Goal: Task Accomplishment & Management: Use online tool/utility

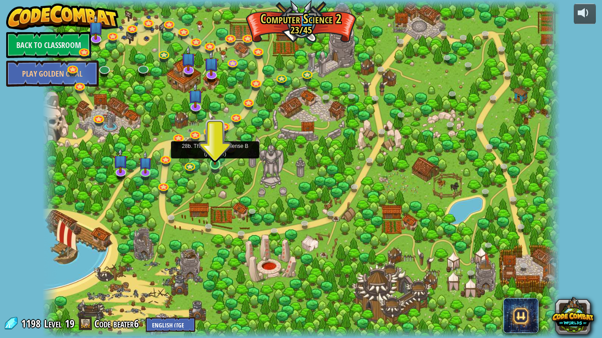
click at [217, 163] on img at bounding box center [214, 150] width 13 height 30
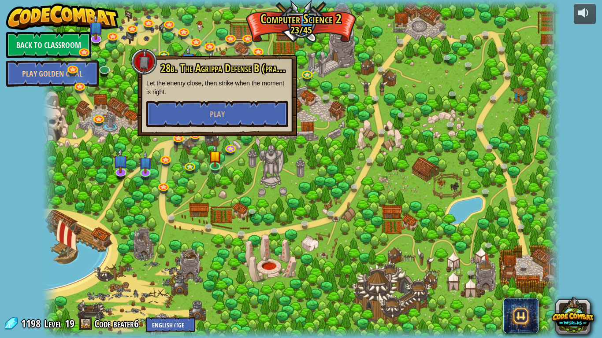
click at [257, 170] on div at bounding box center [300, 169] width 517 height 338
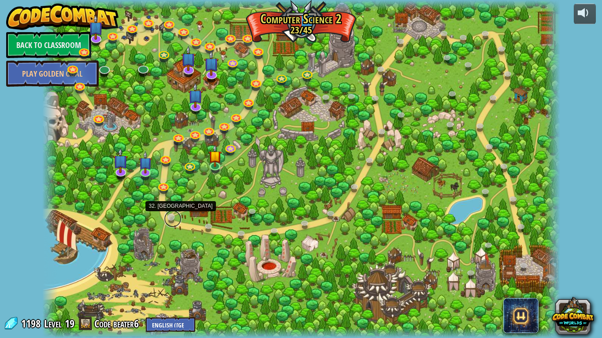
click at [167, 218] on link at bounding box center [173, 219] width 18 height 18
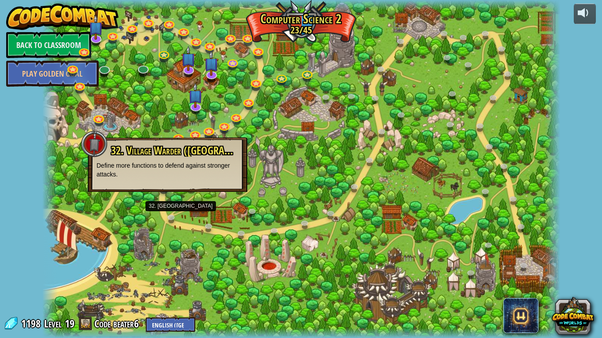
click at [154, 226] on div at bounding box center [300, 169] width 517 height 338
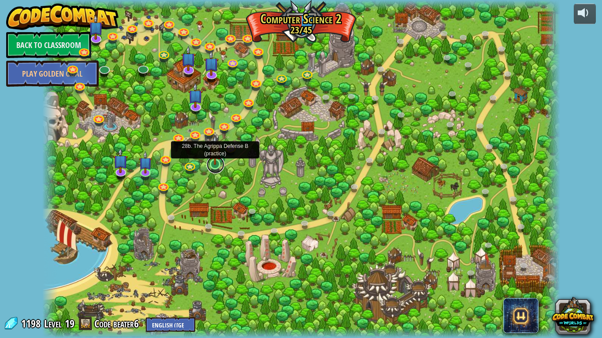
click at [215, 167] on link at bounding box center [216, 165] width 18 height 18
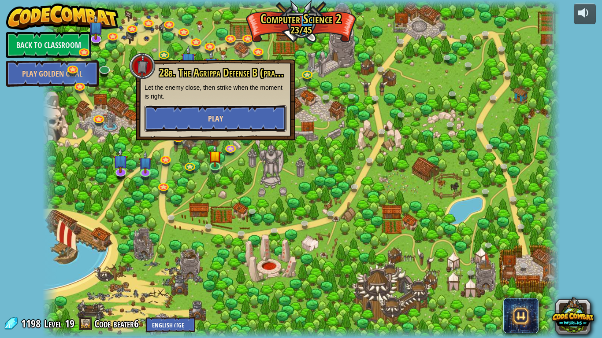
click at [244, 116] on button "Play" at bounding box center [215, 118] width 142 height 26
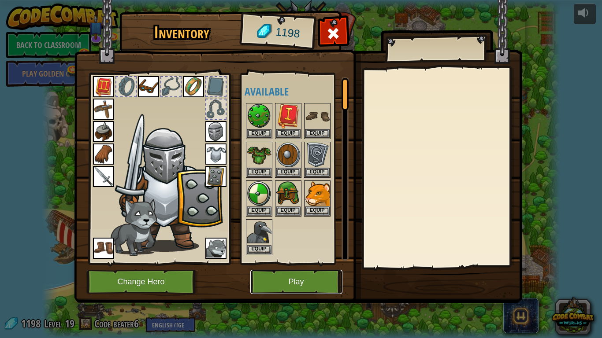
click at [310, 276] on button "Play" at bounding box center [296, 282] width 92 height 24
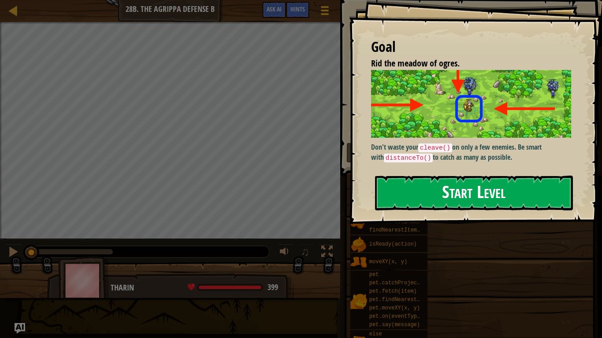
click at [437, 199] on button "Start Level" at bounding box center [474, 193] width 198 height 35
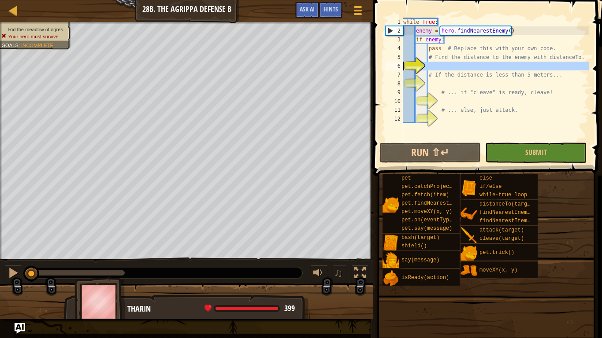
click at [403, 64] on div "6" at bounding box center [394, 66] width 18 height 9
type textarea "# If the distance is less than 5 meters..."
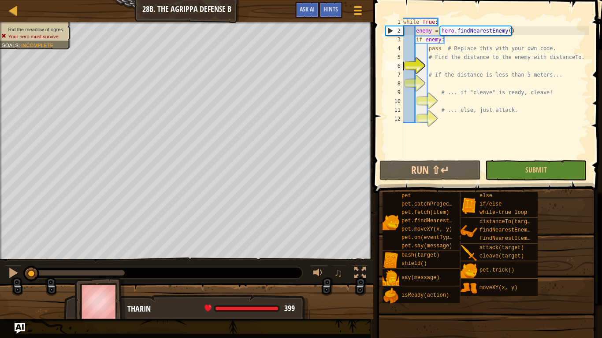
click at [463, 61] on div "while True : enemy = hero . findNearestEnemy ( ) if enemy : pass # Replace this…" at bounding box center [494, 97] width 187 height 159
type textarea "# Find the distance to the enemy with distanceTo."
click at [466, 67] on div "while True : enemy = hero . findNearestEnemy ( ) if enemy : pass # Replace this…" at bounding box center [494, 97] width 187 height 159
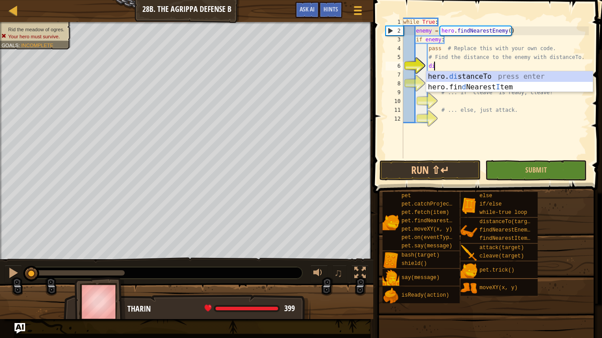
scroll to position [4, 4]
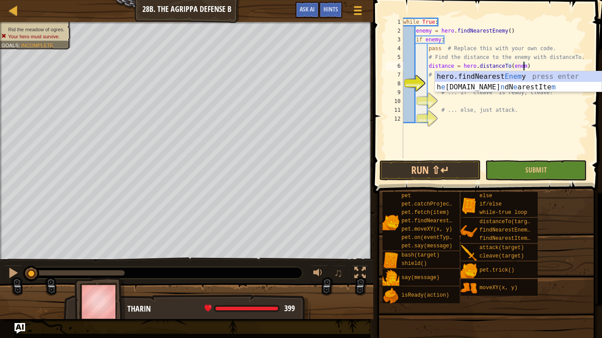
type textarea "distance = hero.distanceTo(enemy)"
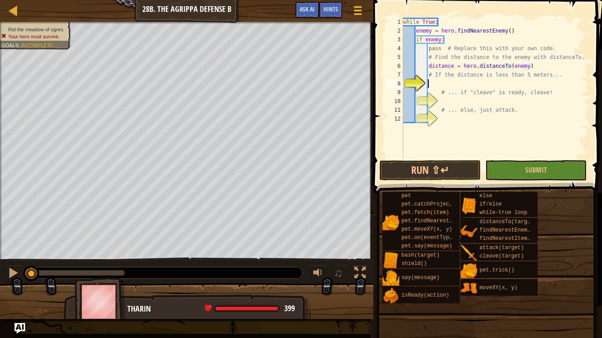
click at [524, 84] on div "while True : enemy = hero . findNearestEnemy ( ) if enemy : pass # Replace this…" at bounding box center [494, 97] width 187 height 159
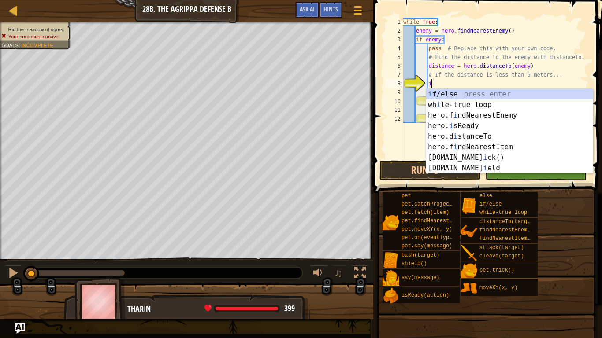
scroll to position [4, 4]
type textarea ":"
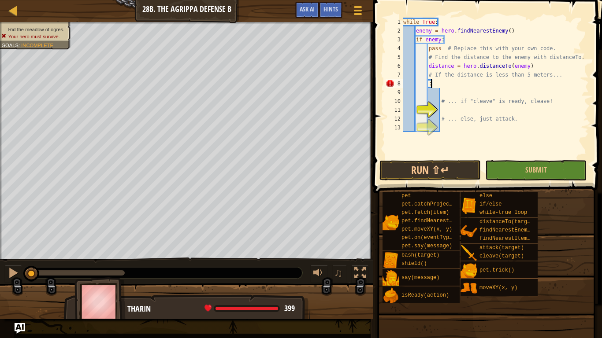
scroll to position [4, 3]
click at [537, 66] on div "while True : enemy = hero . findNearestEnemy ( ) if enemy : pass # Replace this…" at bounding box center [494, 97] width 187 height 159
type textarea "distance = hero.distanceTo(enemy)"
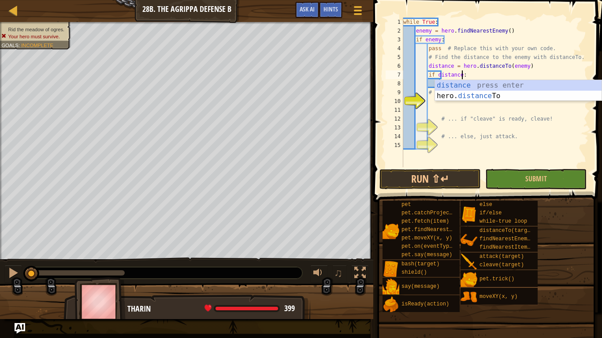
scroll to position [4, 9]
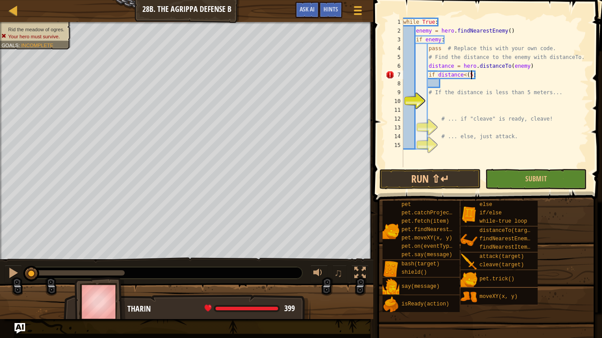
type textarea "if distance<(5):"
click at [457, 103] on div "while True : enemy = hero . findNearestEnemy ( ) if enemy : pass # Replace this…" at bounding box center [494, 101] width 187 height 167
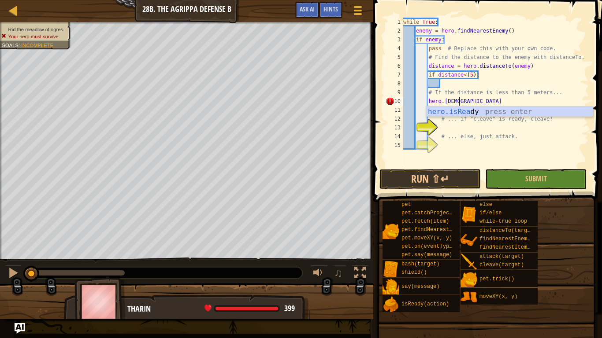
scroll to position [4, 8]
type textarea "ready = hero.isReady("cleave")"
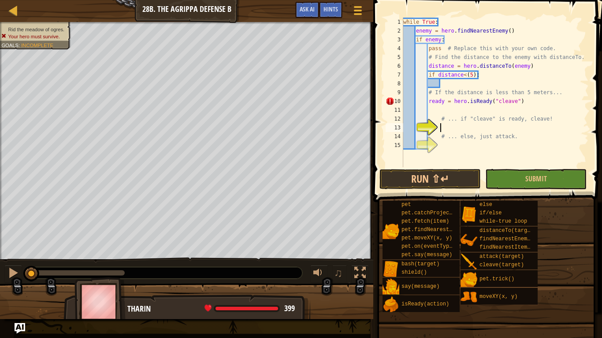
click at [488, 128] on div "while True : enemy = hero . findNearestEnemy ( ) if enemy : pass # Replace this…" at bounding box center [494, 101] width 187 height 167
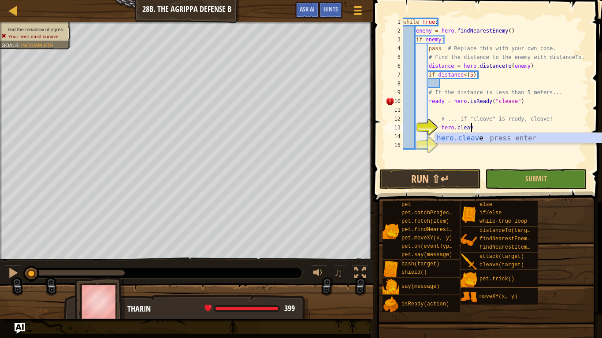
type textarea "hero.cleave(enemy)"
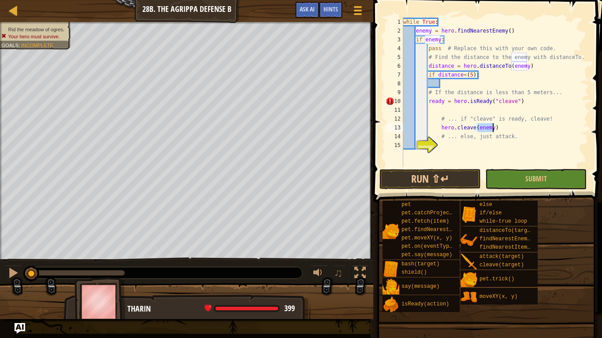
click at [465, 147] on div "while True : enemy = hero . findNearestEnemy ( ) if enemy : pass # Replace this…" at bounding box center [494, 101] width 187 height 167
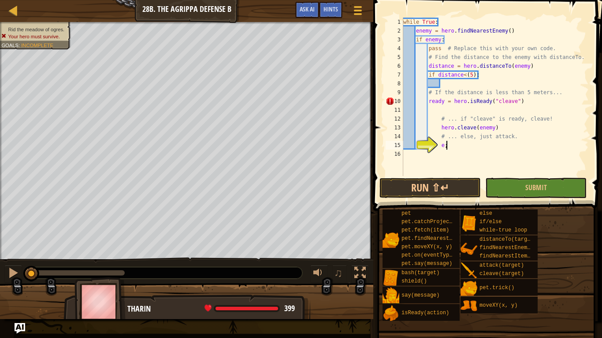
type textarea "e"
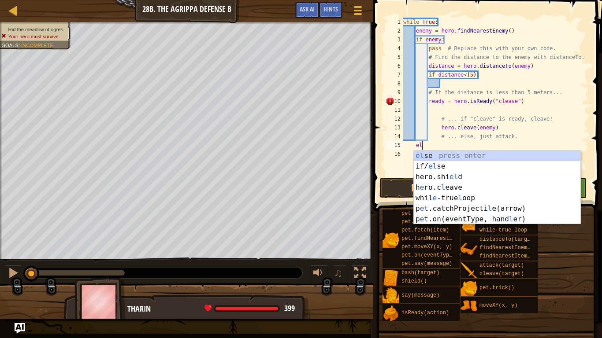
type textarea "else"
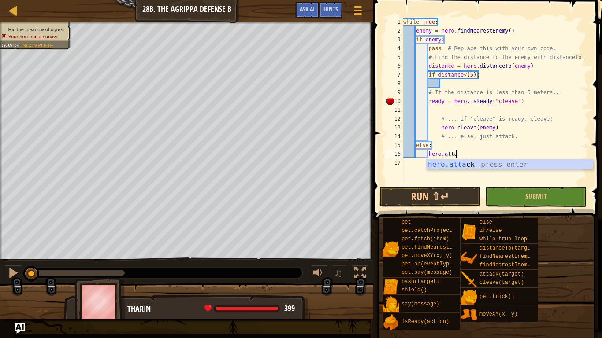
scroll to position [4, 8]
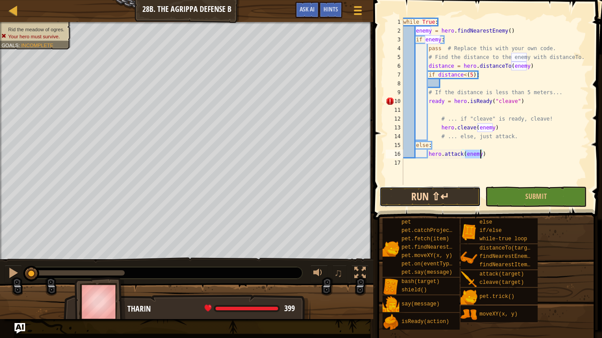
click at [430, 196] on button "Run ⇧↵" at bounding box center [429, 197] width 101 height 20
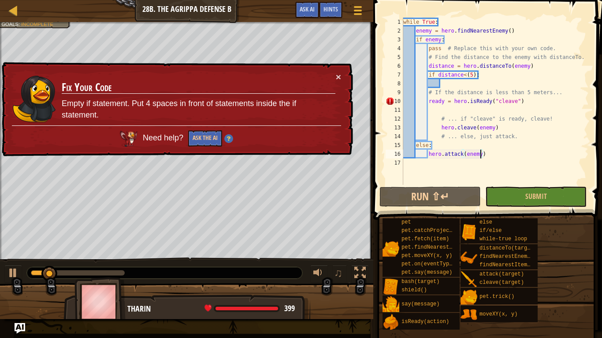
click at [436, 116] on div "while True : enemy = hero . findNearestEnemy ( ) if enemy : pass # Replace this…" at bounding box center [494, 110] width 187 height 185
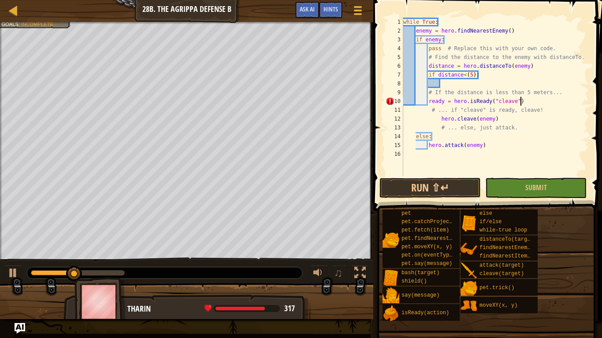
click at [532, 101] on div "while True : enemy = hero . findNearestEnemy ( ) if enemy : pass # Replace this…" at bounding box center [494, 106] width 187 height 176
type textarea "ready = hero.isReady("cleave")"
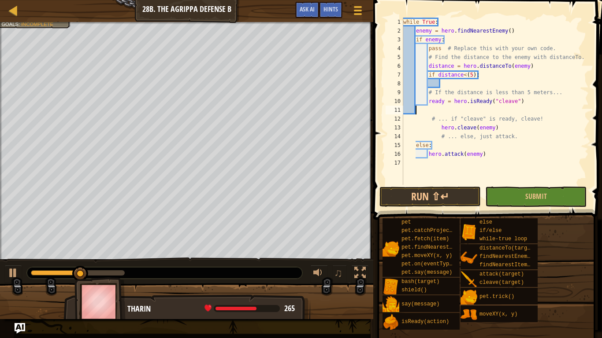
scroll to position [4, 0]
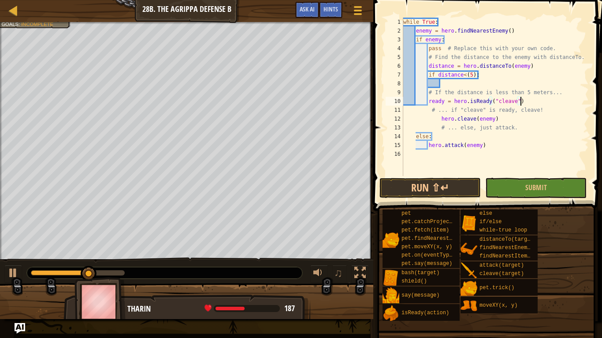
click at [436, 121] on div "while True : enemy = hero . findNearestEnemy ( ) if enemy : pass # Replace this…" at bounding box center [494, 106] width 187 height 176
click at [406, 145] on div "while True : enemy = hero . findNearestEnemy ( ) if enemy : pass # Replace this…" at bounding box center [494, 106] width 187 height 176
click at [423, 196] on button "Run ⇧↵" at bounding box center [429, 188] width 101 height 20
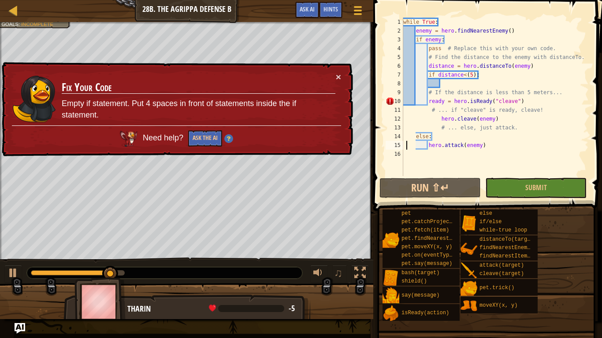
click at [428, 101] on div "while True : enemy = hero . findNearestEnemy ( ) if enemy : pass # Replace this…" at bounding box center [494, 106] width 187 height 176
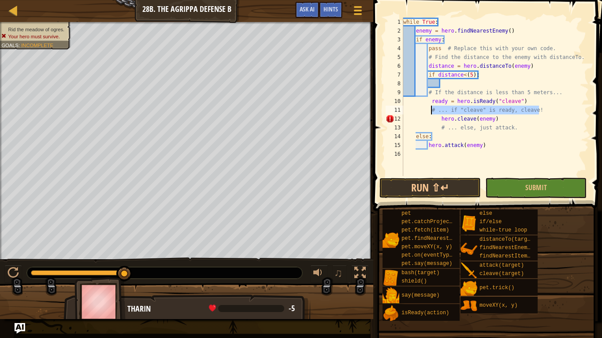
drag, startPoint x: 552, startPoint y: 110, endPoint x: 430, endPoint y: 113, distance: 122.0
click at [430, 113] on div "while True : enemy = hero . findNearestEnemy ( ) if enemy : pass # Replace this…" at bounding box center [494, 106] width 187 height 176
type textarea "# ... if "cleave" is ready, cleave!"
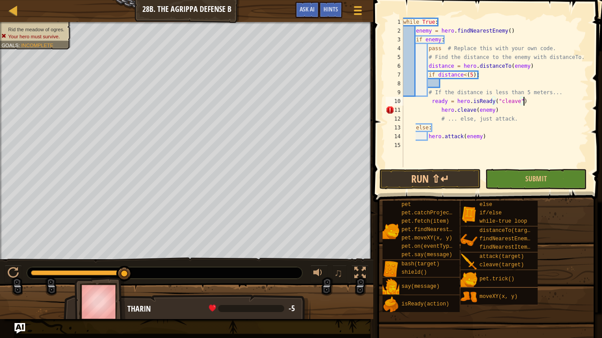
click at [441, 110] on div "while True : enemy = hero . findNearestEnemy ( ) if enemy : pass # Replace this…" at bounding box center [494, 101] width 187 height 167
click at [426, 169] on button "Run ⇧↵" at bounding box center [429, 179] width 101 height 20
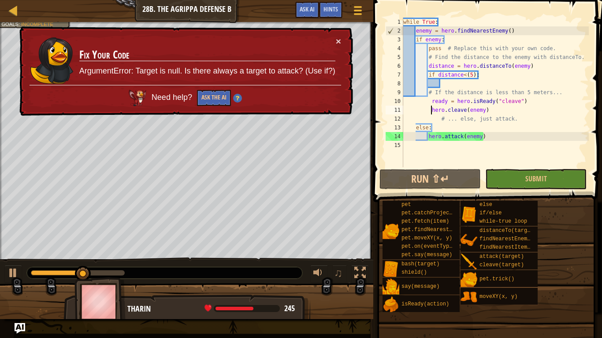
click at [484, 134] on div "while True : enemy = hero . findNearestEnemy ( ) if enemy : pass # Replace this…" at bounding box center [494, 101] width 187 height 167
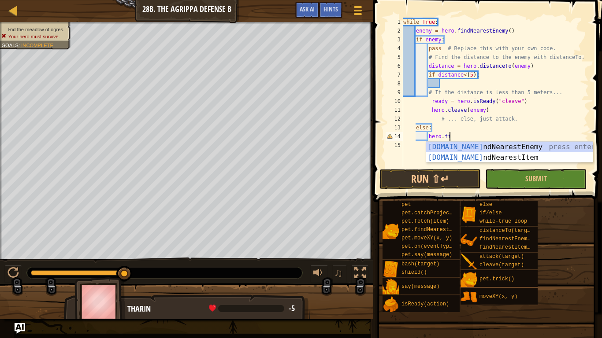
type textarea "hero.find"
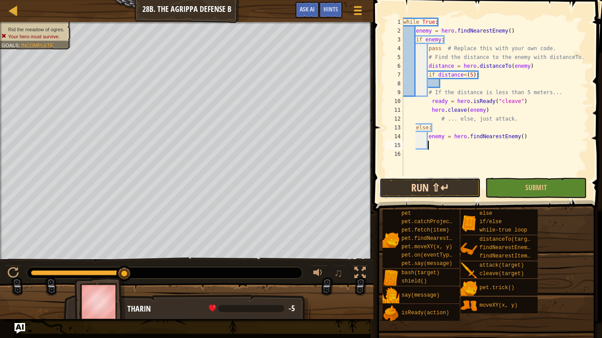
click at [442, 179] on button "Run ⇧↵" at bounding box center [429, 188] width 101 height 20
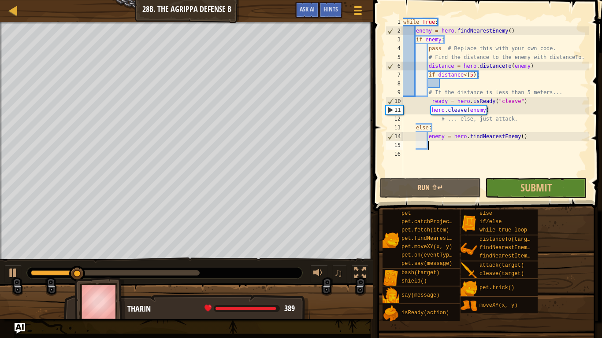
click at [108, 271] on div at bounding box center [115, 272] width 169 height 5
click at [183, 274] on div at bounding box center [115, 272] width 169 height 5
